Goal: Find specific page/section: Find specific page/section

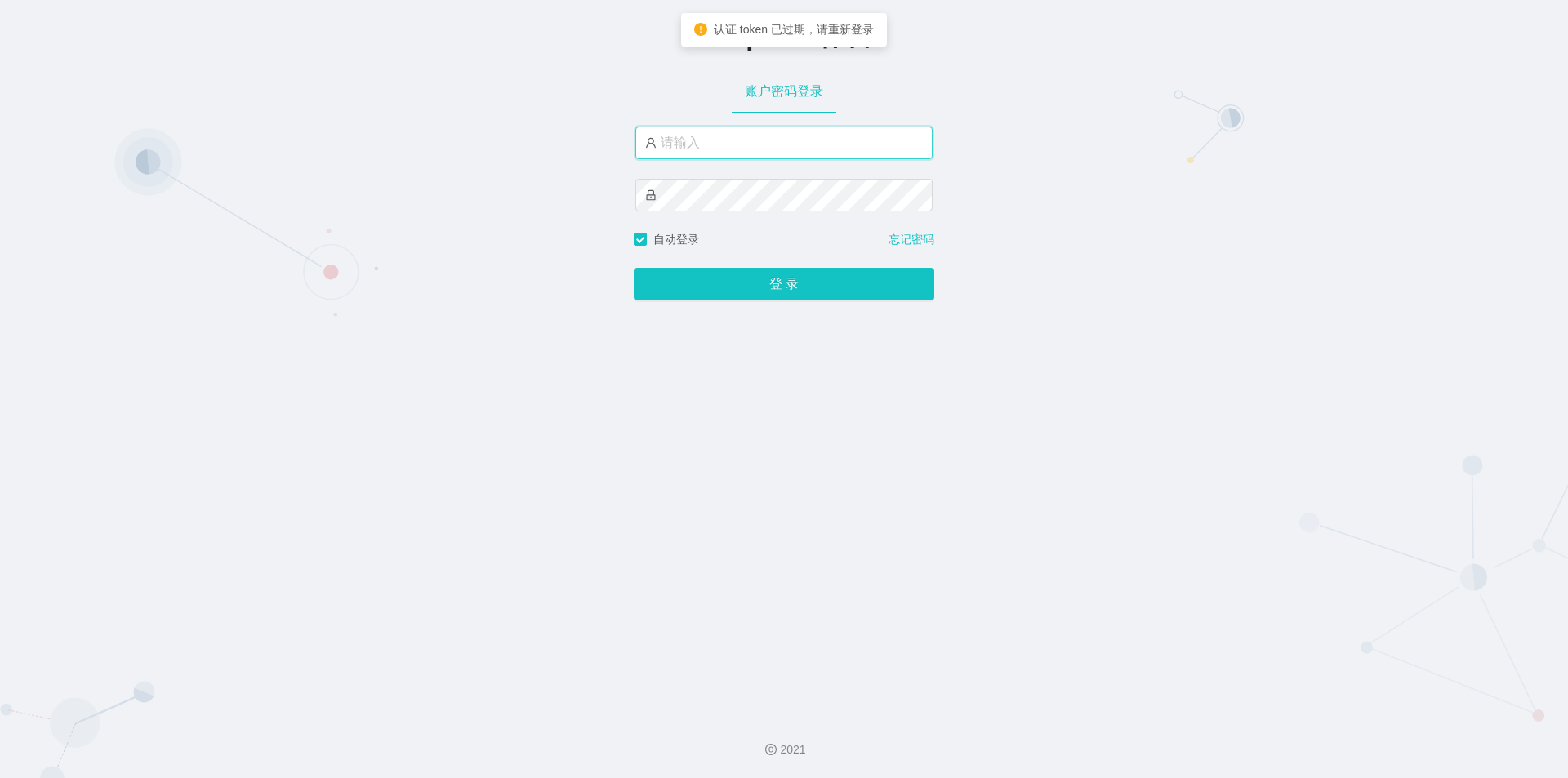
click at [738, 138] on input "text" at bounding box center [784, 142] width 298 height 33
type input "jishu"
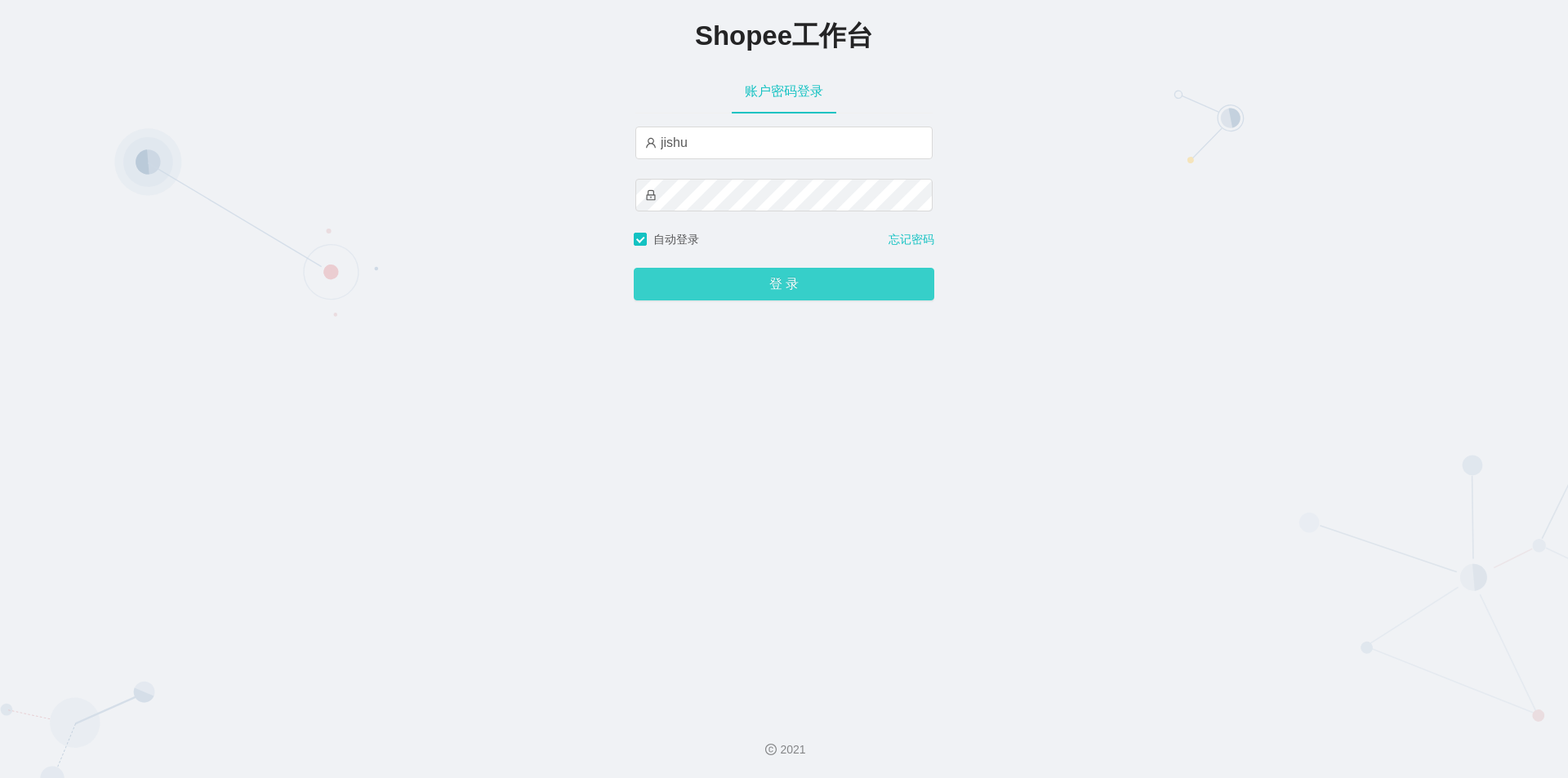
click at [708, 281] on button "登 录" at bounding box center [783, 283] width 300 height 33
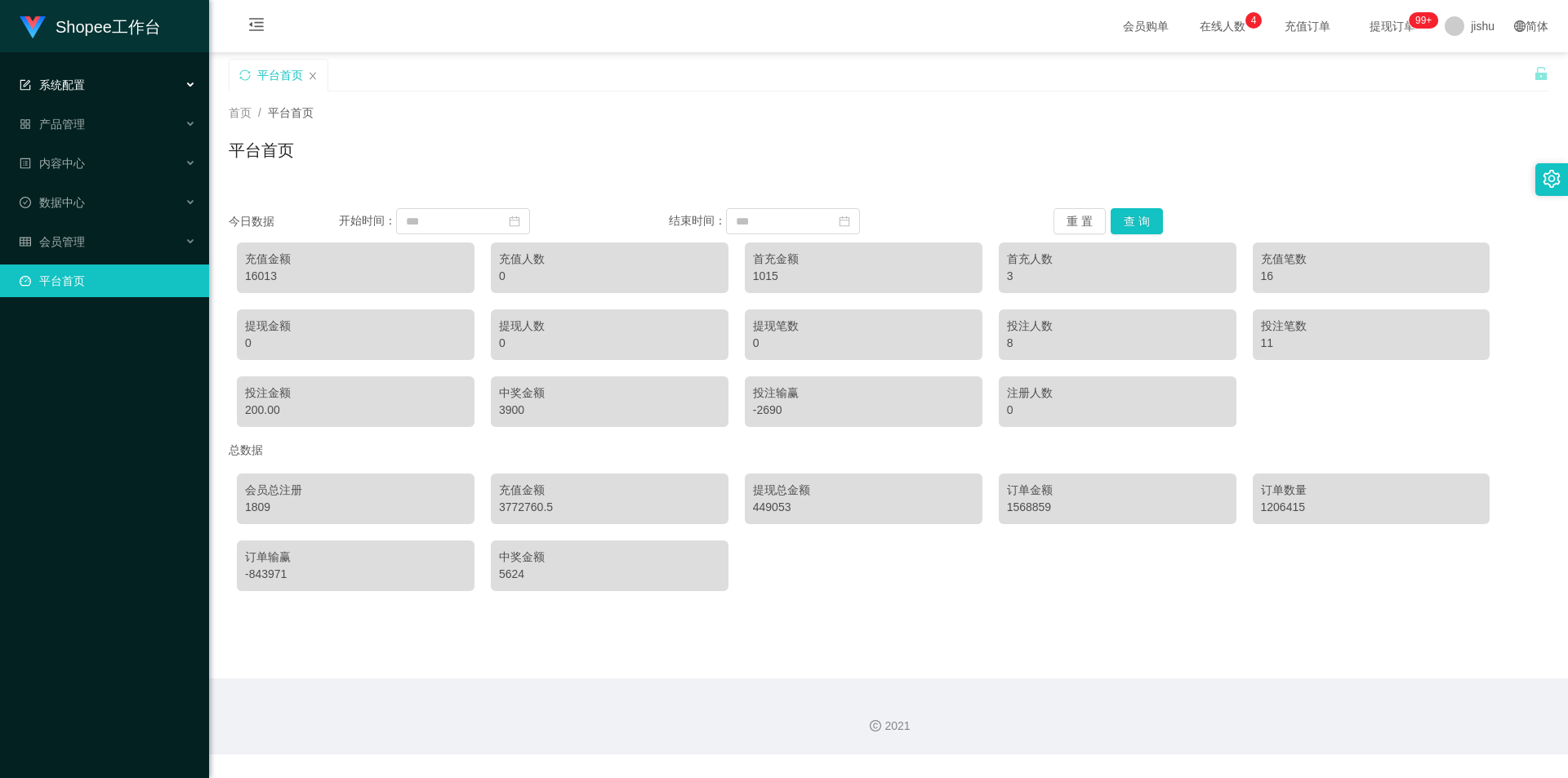
click at [94, 74] on div "系统配置" at bounding box center [104, 84] width 209 height 33
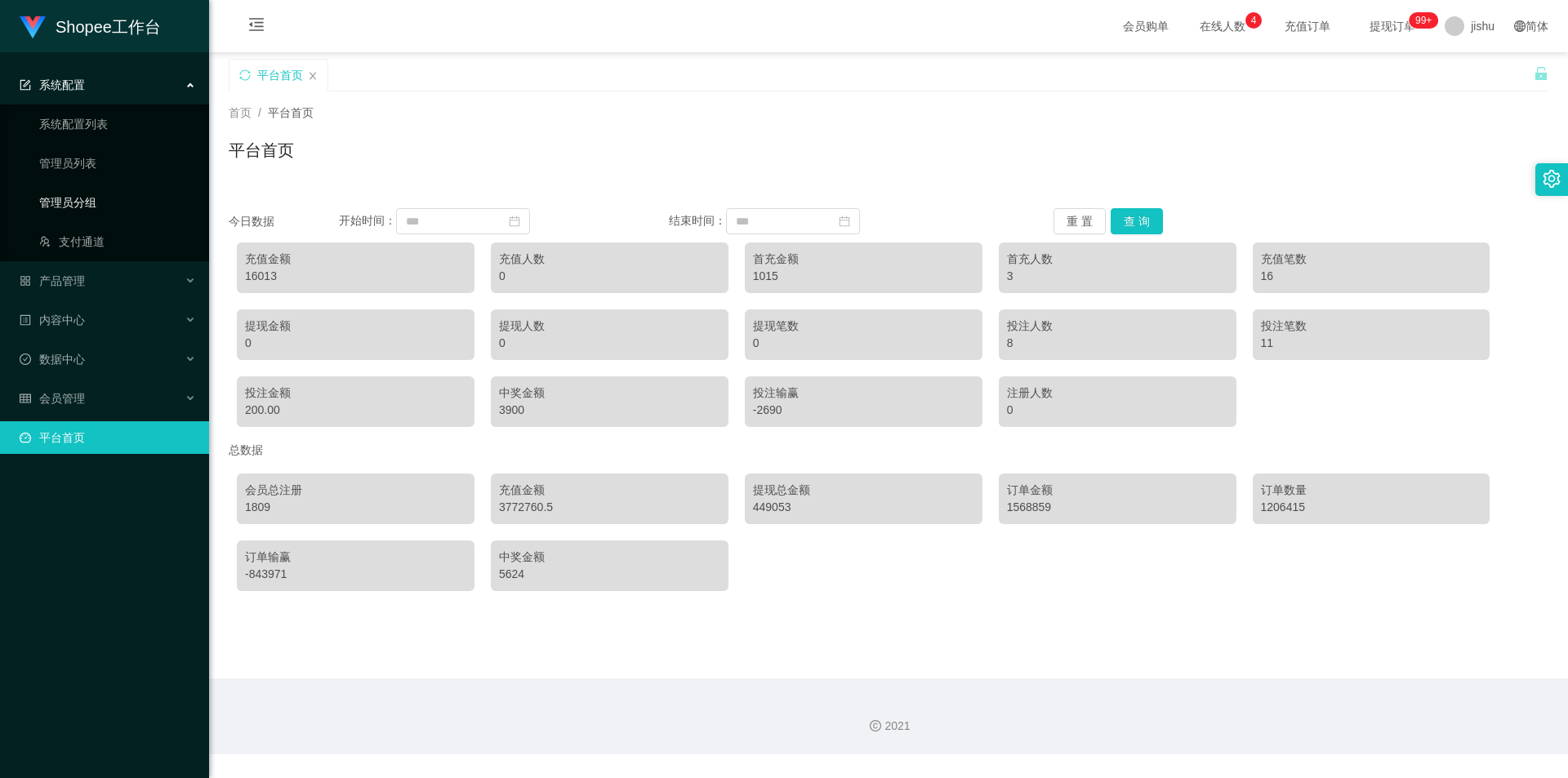
click at [94, 202] on link "管理员分组" at bounding box center [118, 202] width 157 height 33
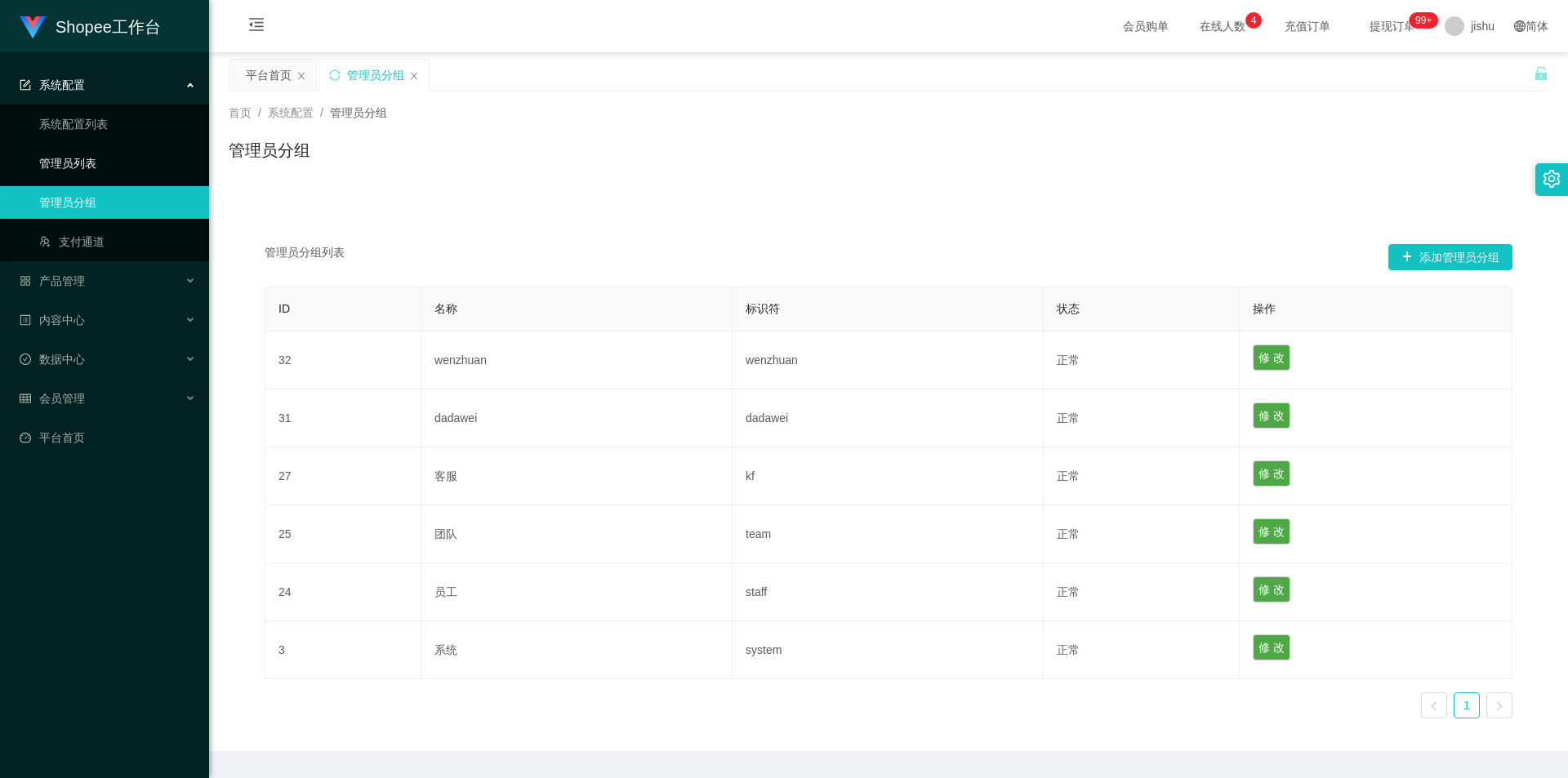
click at [108, 166] on link "管理员列表" at bounding box center [118, 163] width 157 height 33
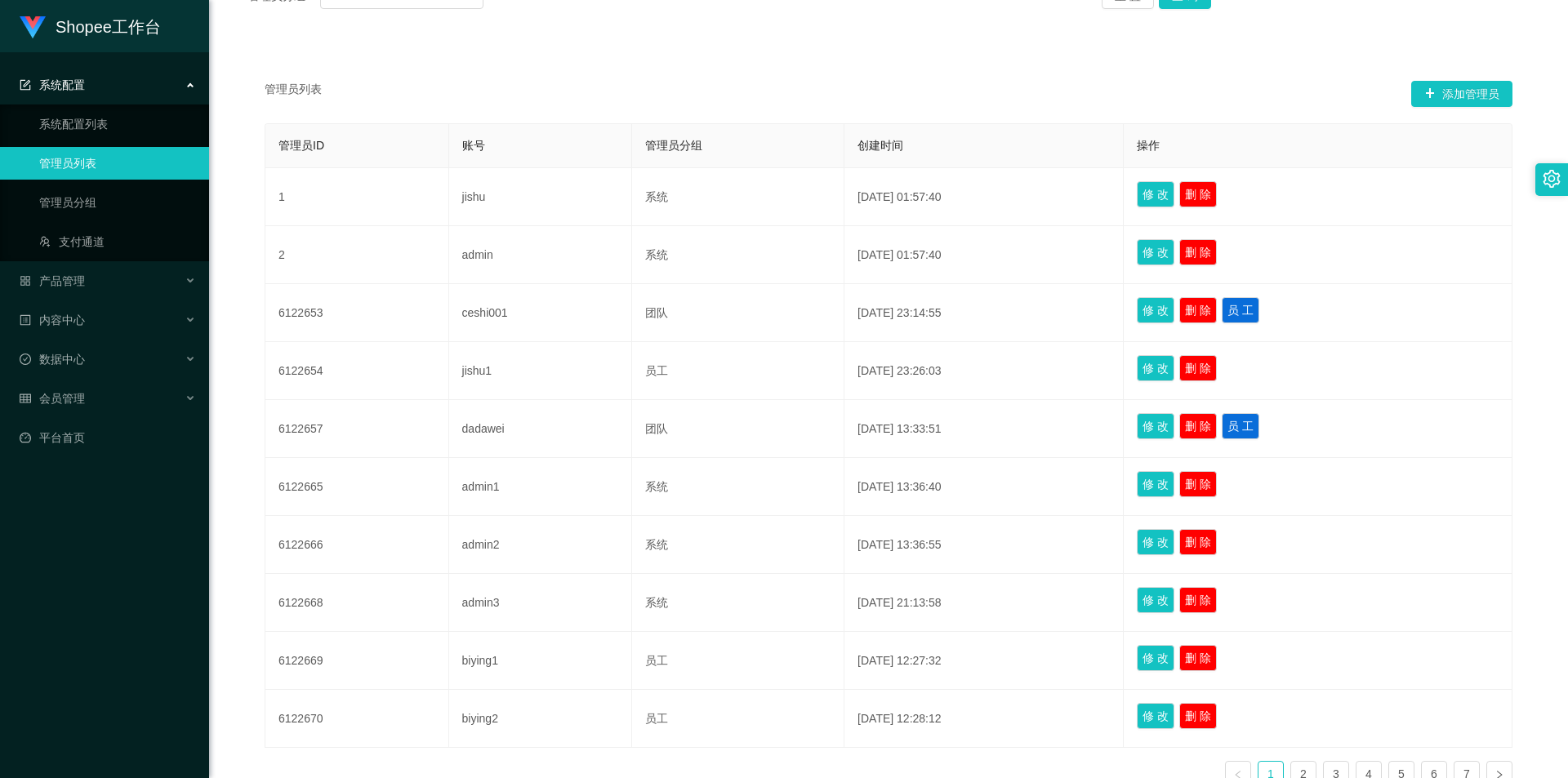
scroll to position [326, 0]
